Goal: Use online tool/utility: Utilize a website feature to perform a specific function

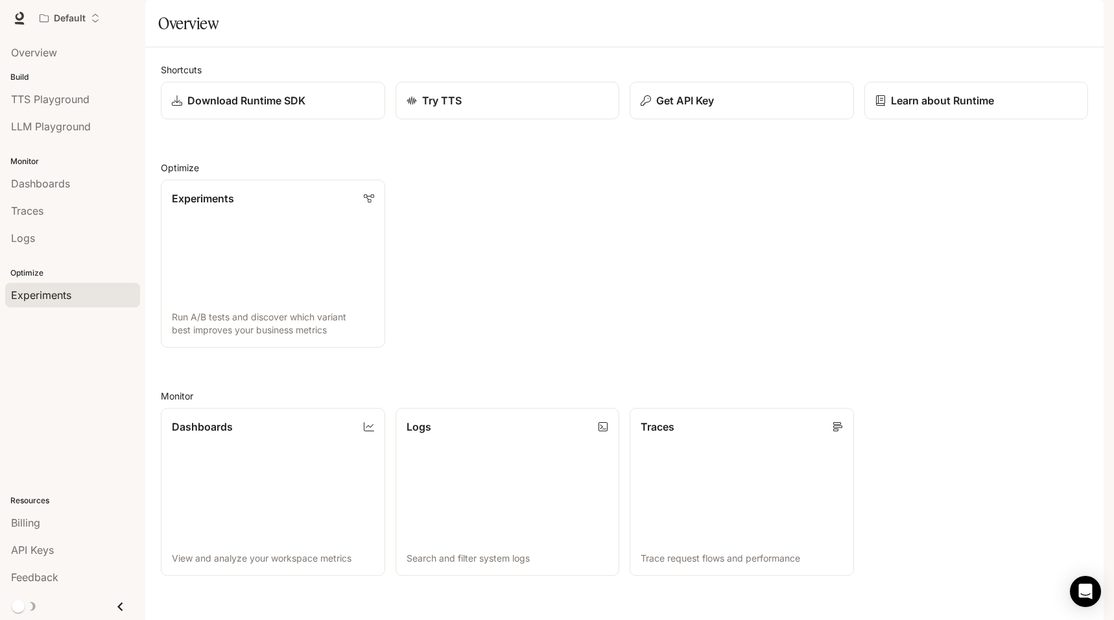
click at [40, 296] on span "Experiments" at bounding box center [41, 295] width 60 height 16
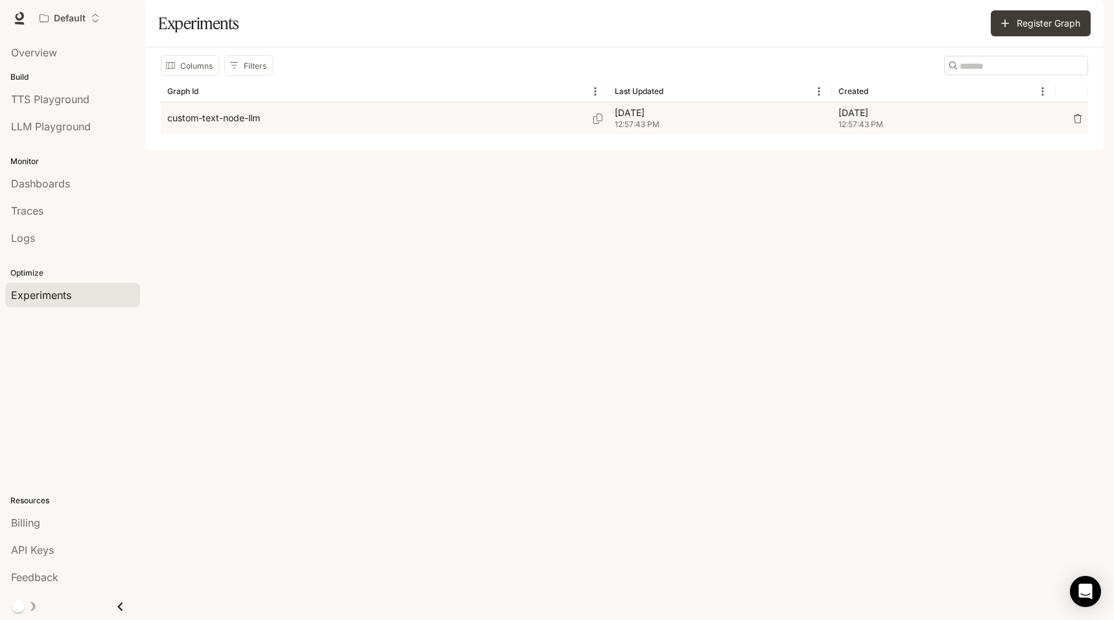
click at [355, 134] on div "custom-text-node-llm" at bounding box center [384, 118] width 434 height 32
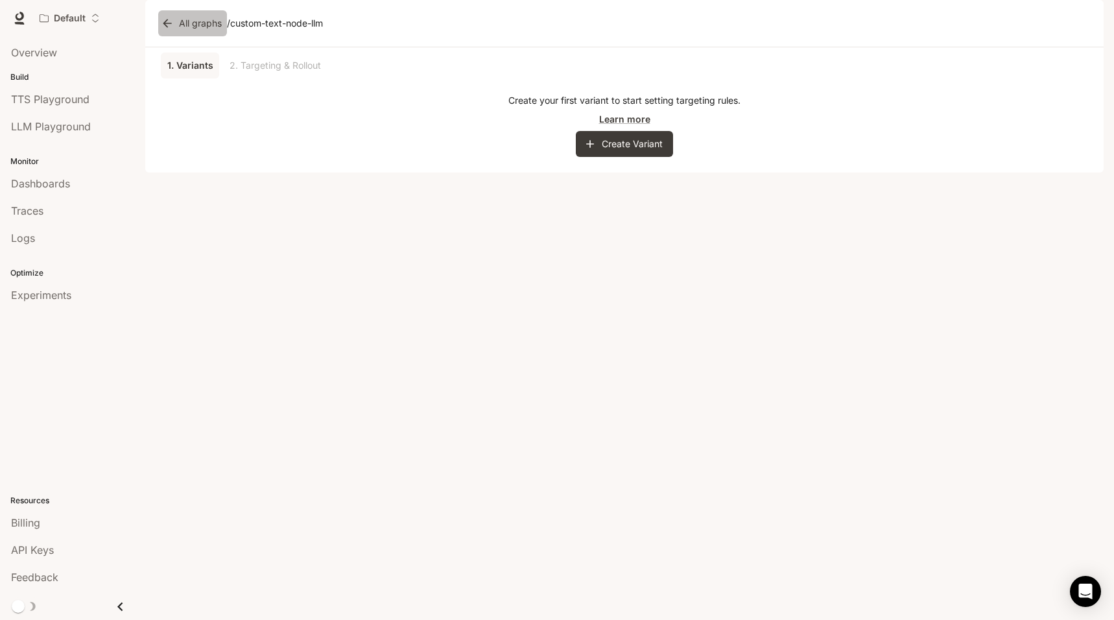
click at [165, 27] on icon at bounding box center [167, 23] width 8 height 8
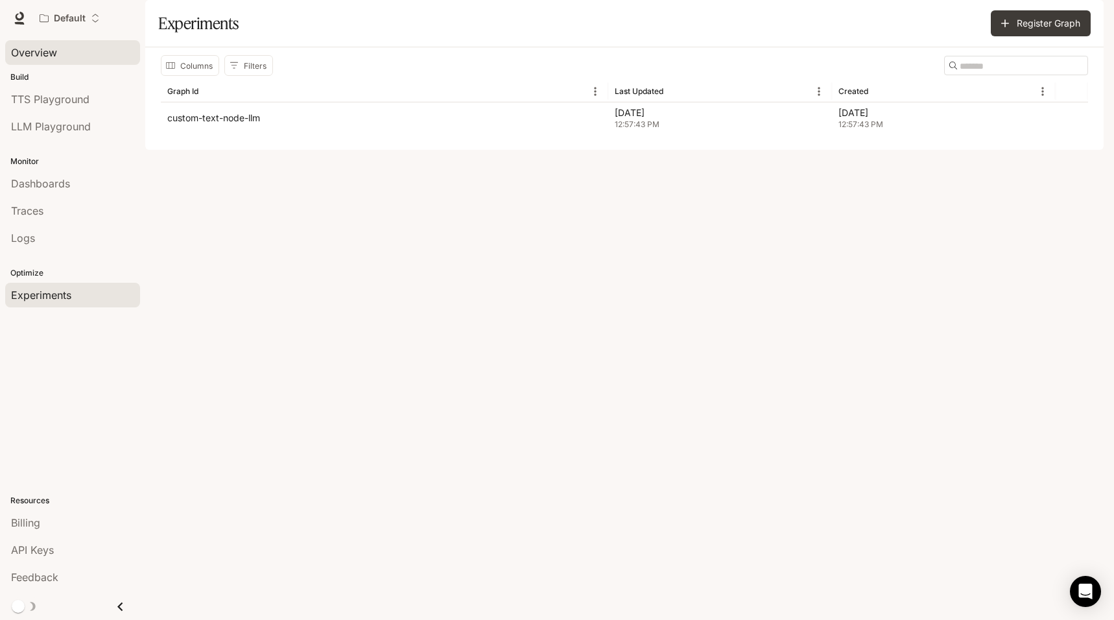
click at [84, 60] on div "Overview" at bounding box center [72, 53] width 123 height 16
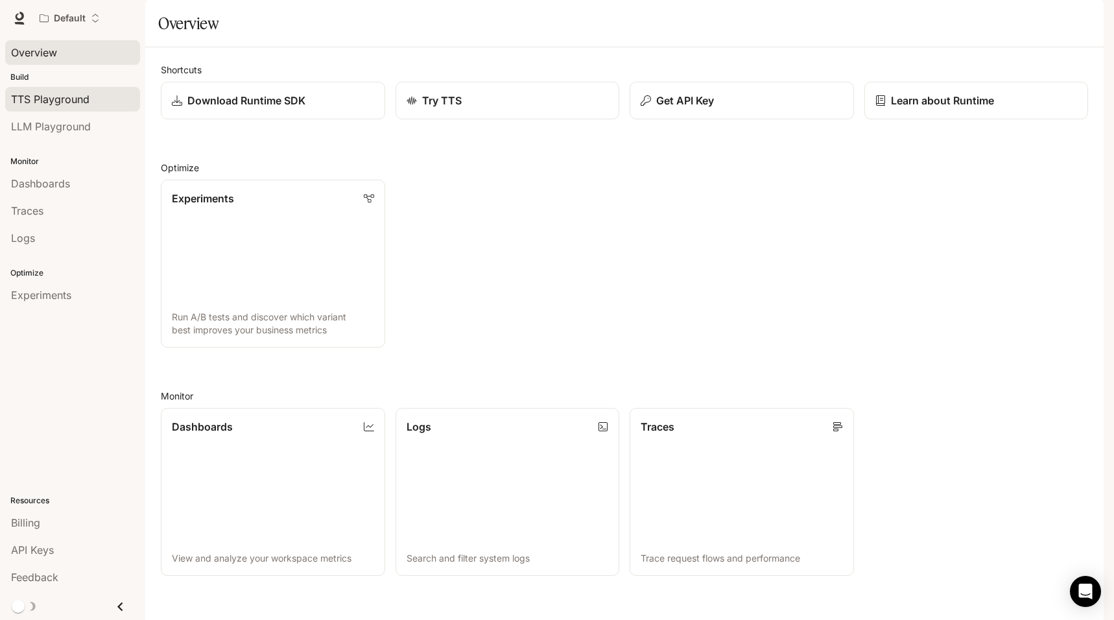
click at [66, 98] on span "TTS Playground" at bounding box center [50, 99] width 78 height 16
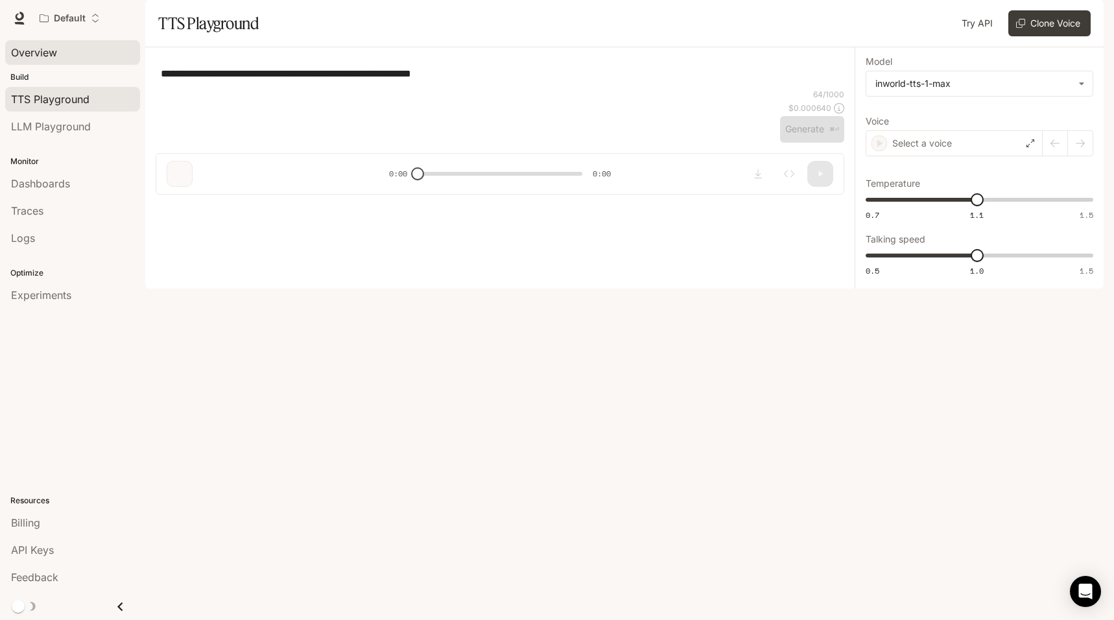
type textarea "**********"
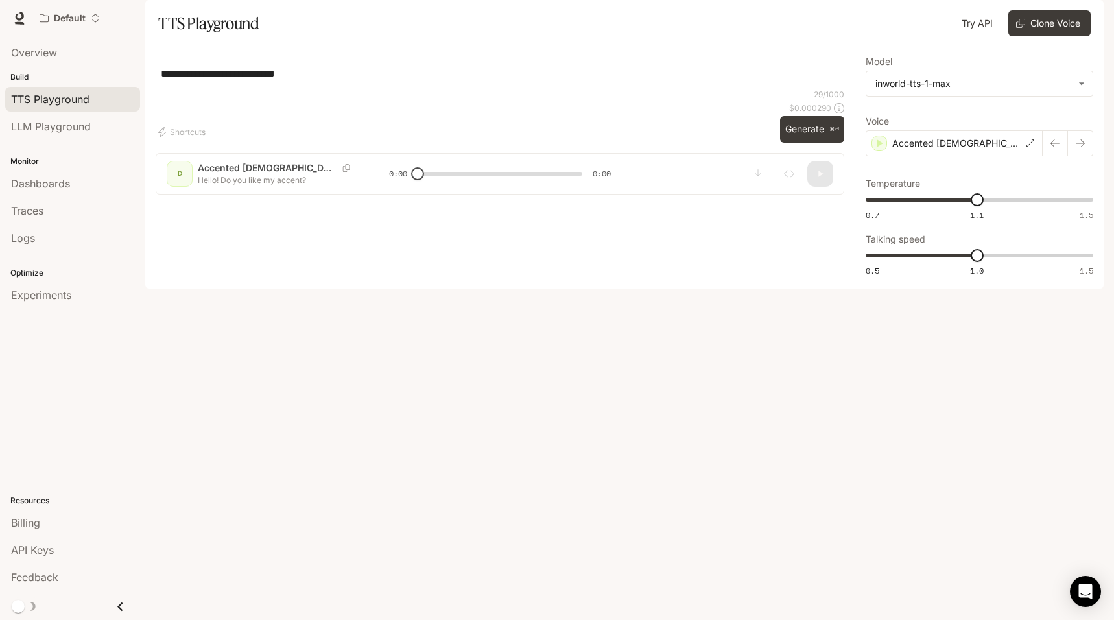
click at [1081, 16] on icon "button" at bounding box center [1085, 18] width 10 height 10
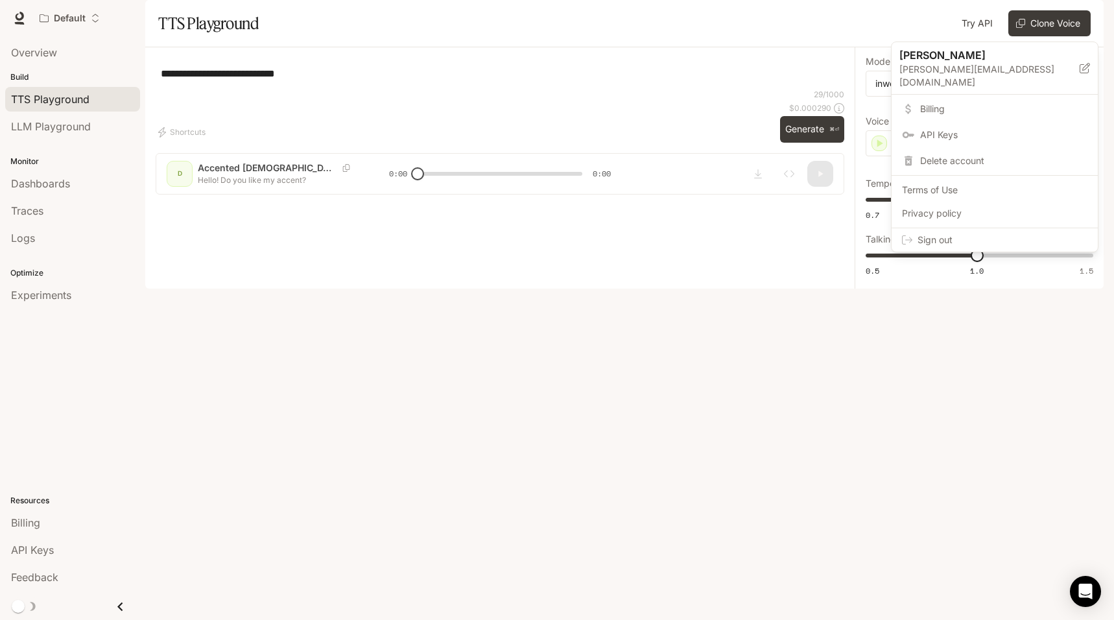
click at [184, 145] on div at bounding box center [557, 310] width 1114 height 620
